Goal: Task Accomplishment & Management: Manage account settings

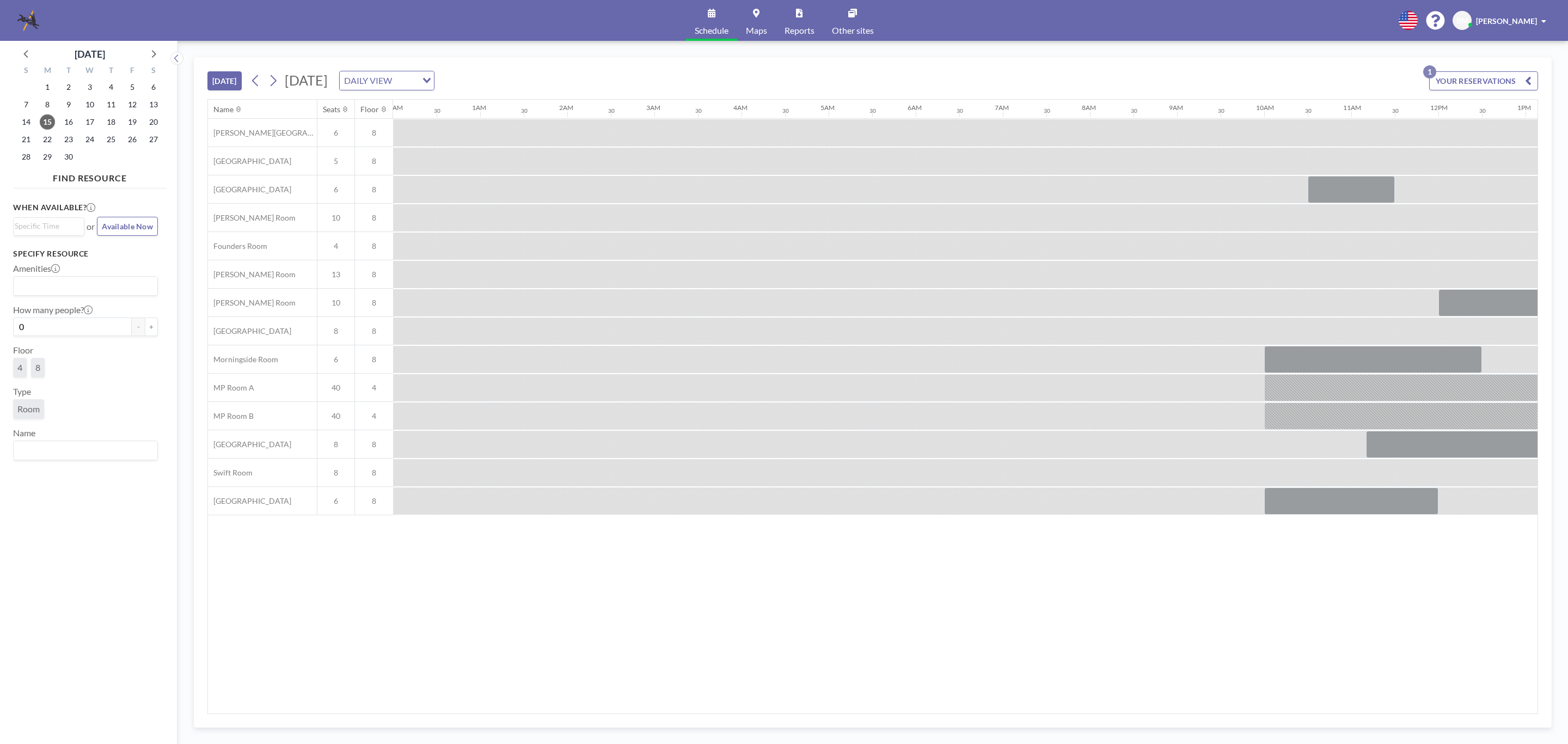
scroll to position [0, 948]
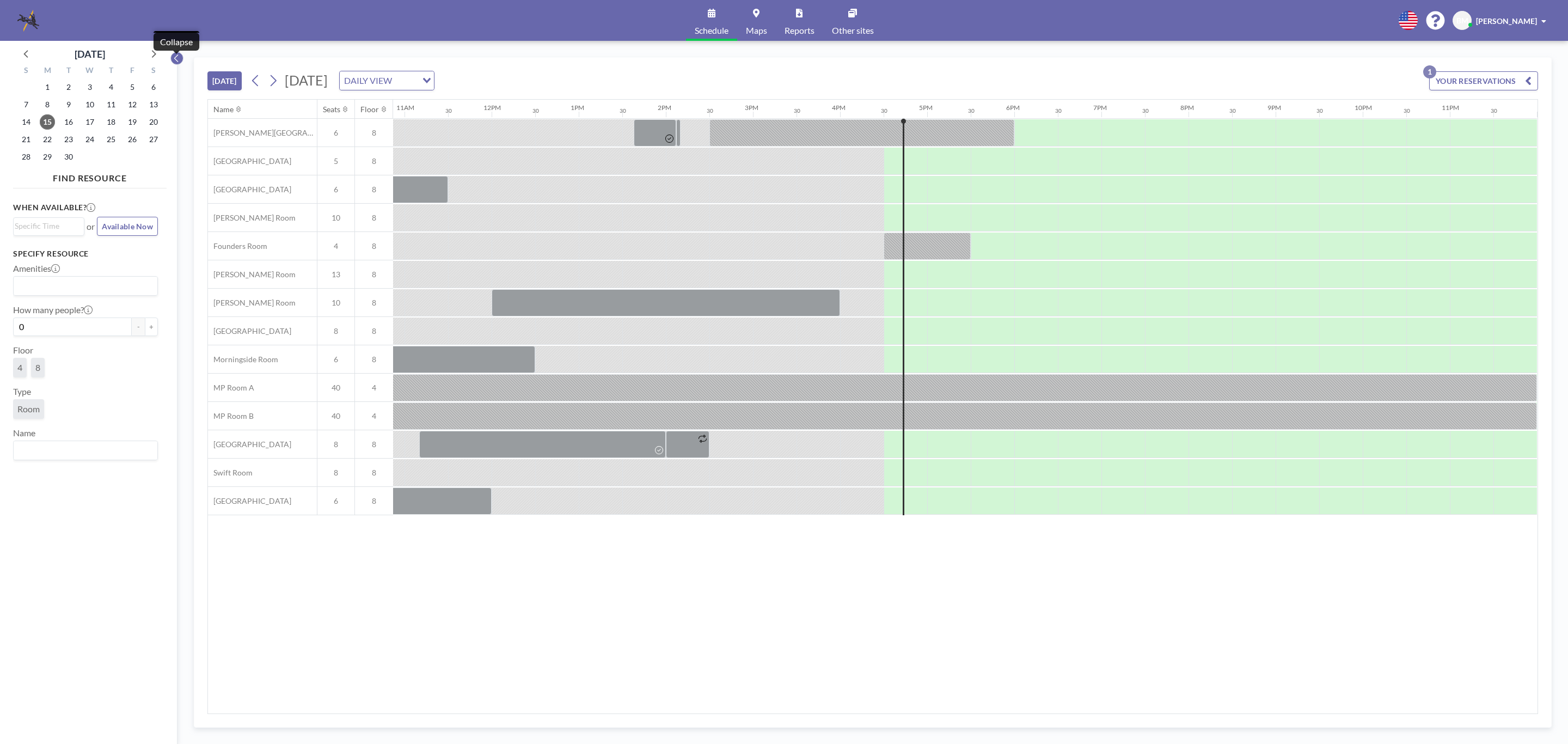
click at [176, 60] on icon at bounding box center [176, 58] width 4 height 8
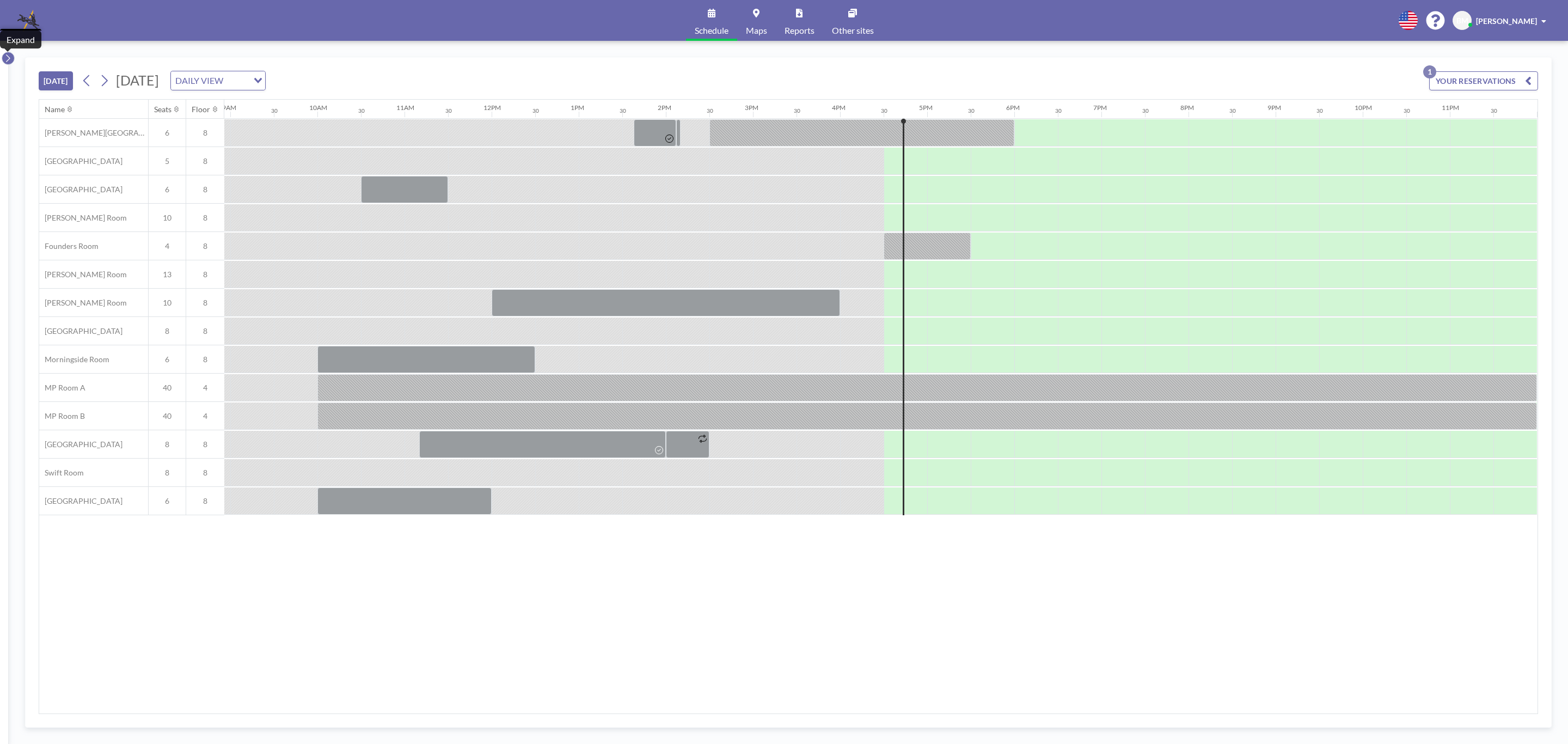
click at [10, 58] on icon at bounding box center [8, 58] width 4 height 8
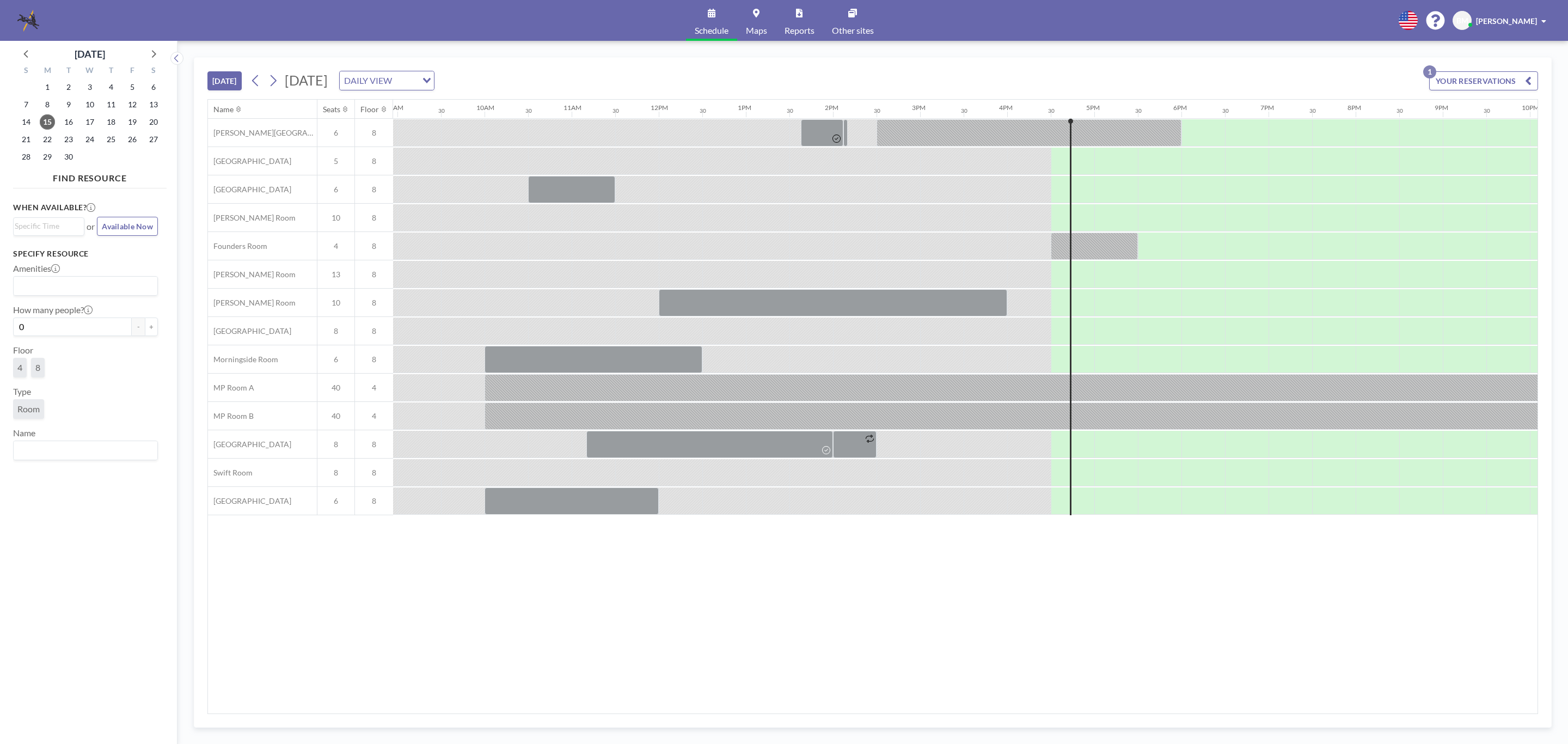
click at [1528, 81] on icon "button" at bounding box center [1527, 81] width 7 height 14
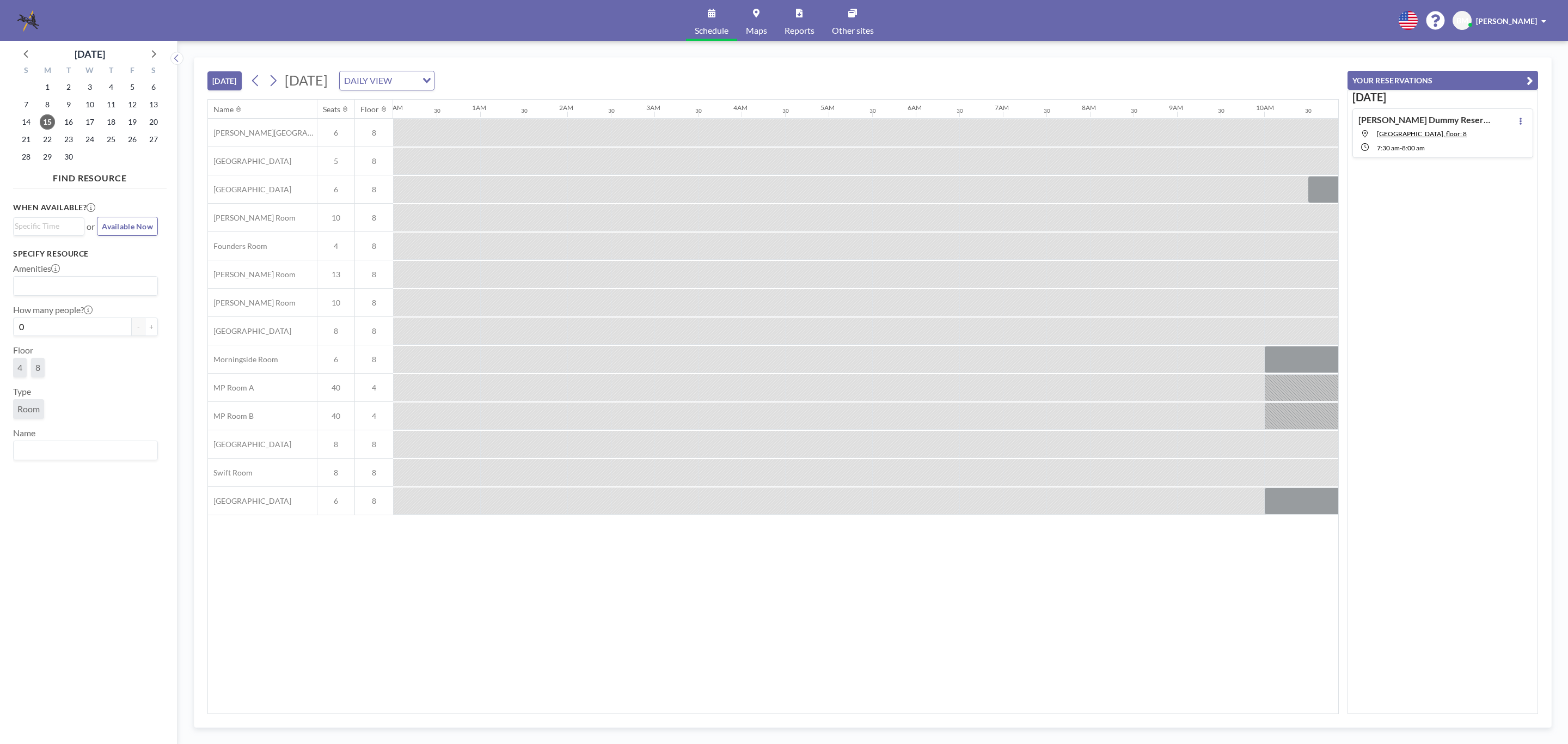
scroll to position [0, 1147]
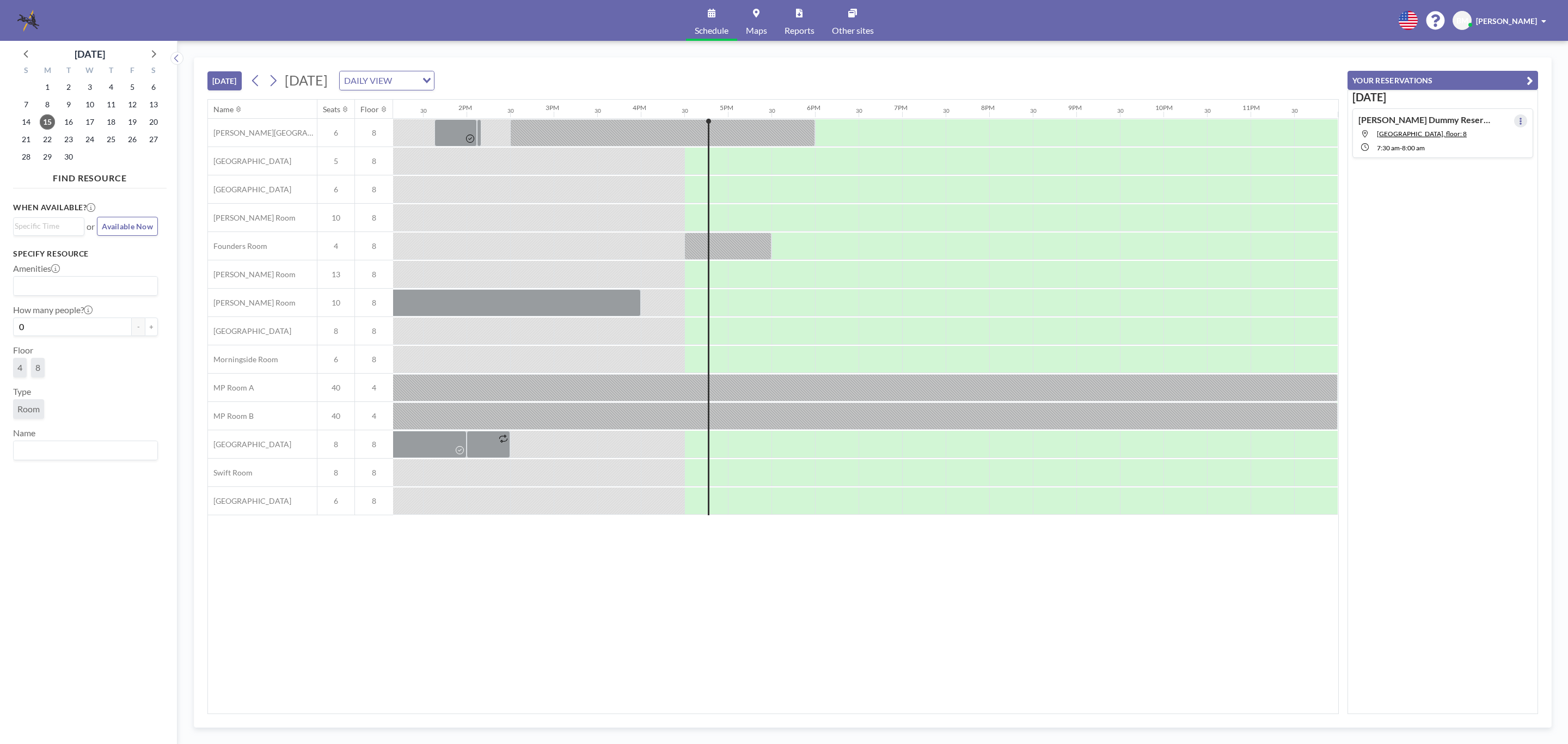
click at [1519, 123] on icon at bounding box center [1521, 121] width 5 height 7
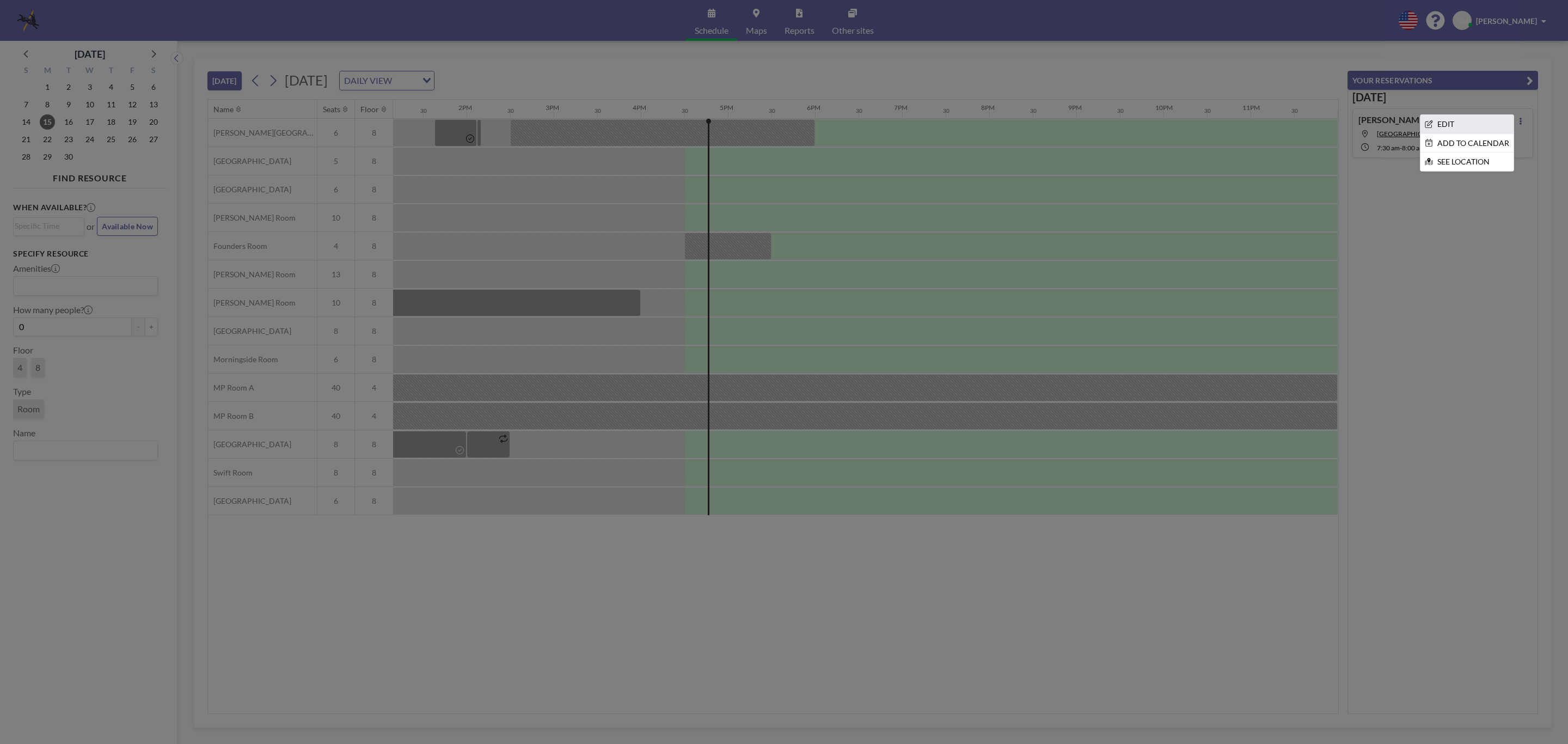
click at [1452, 124] on li "EDIT" at bounding box center [1466, 124] width 93 height 18
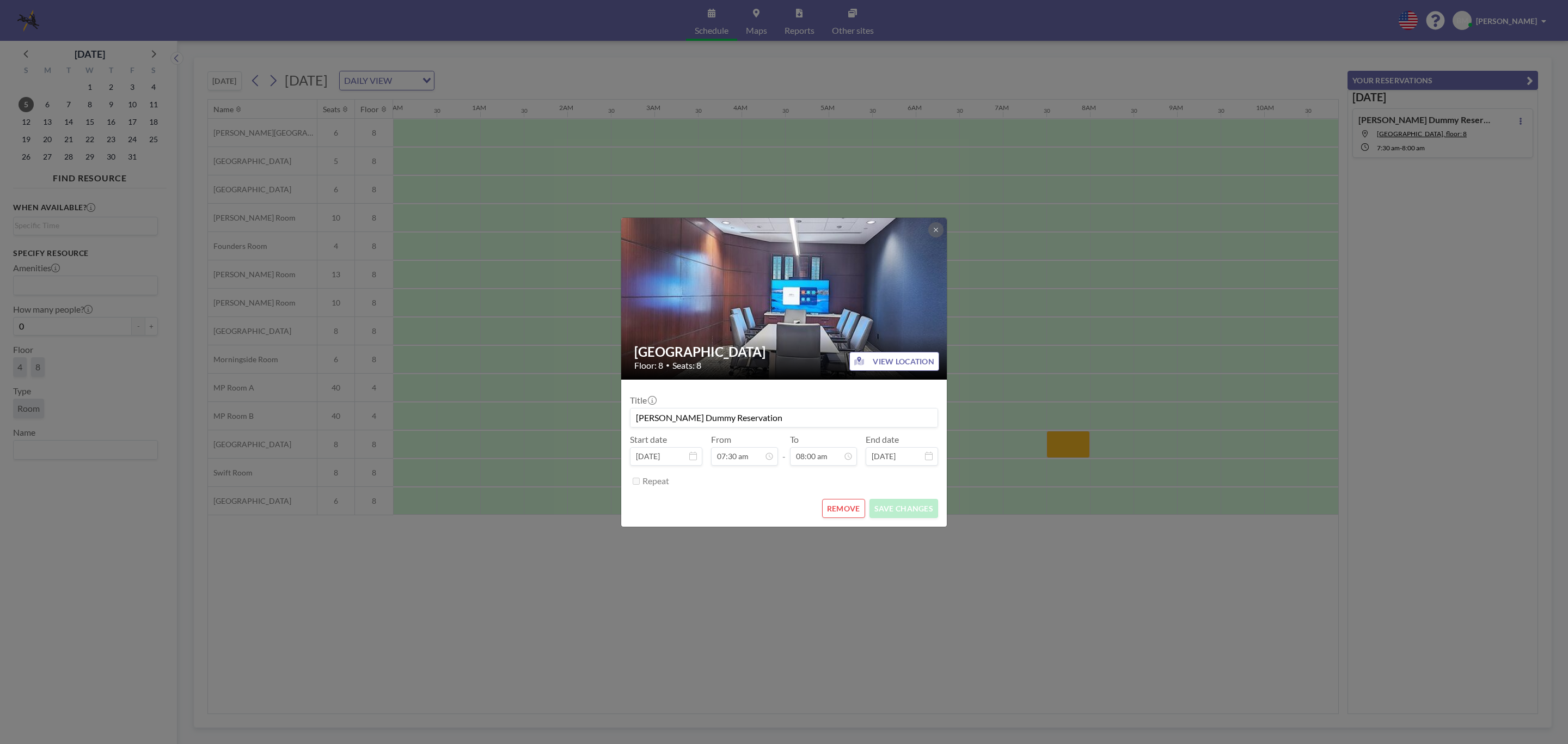
scroll to position [0, 609]
click at [851, 509] on button "REMOVE" at bounding box center [843, 509] width 43 height 19
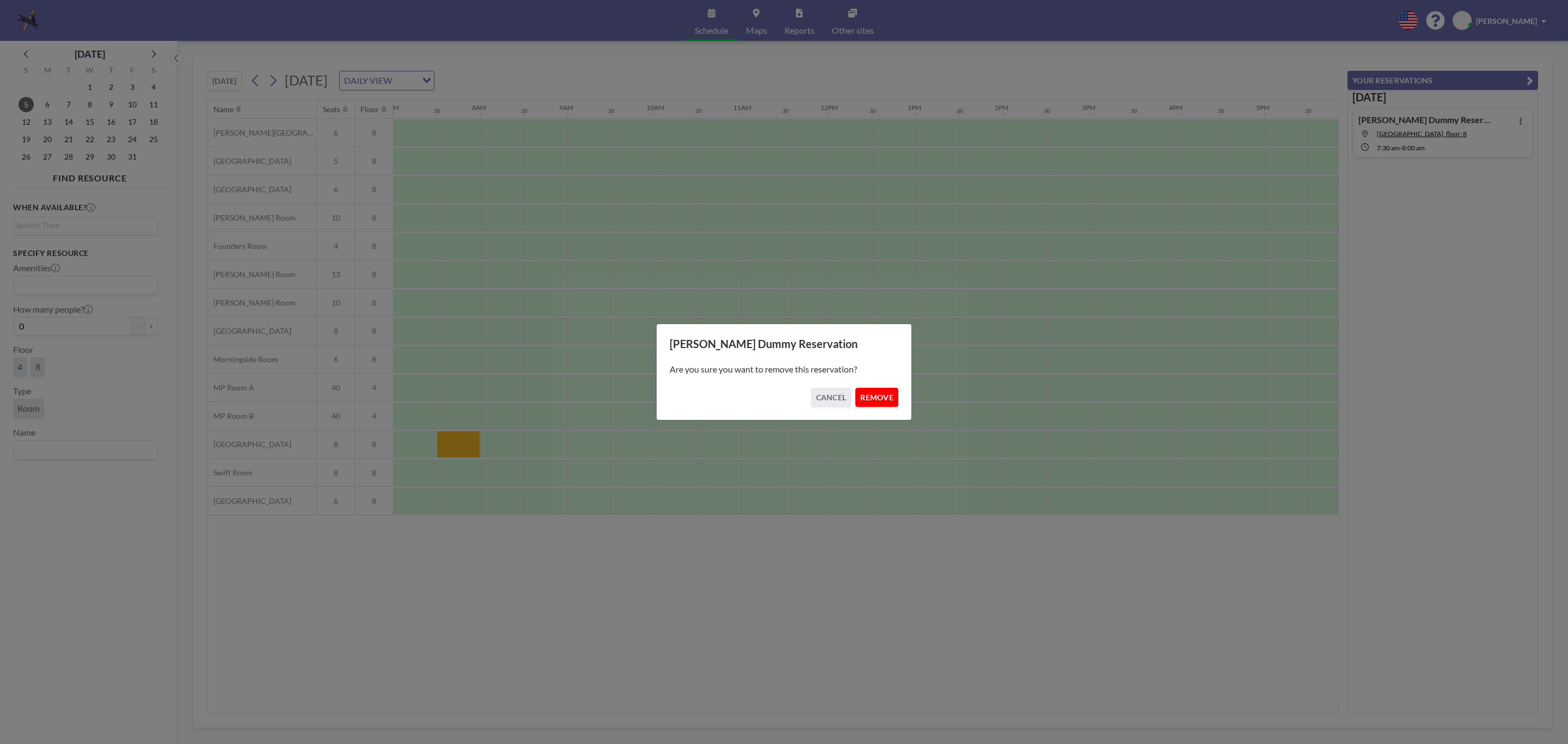
click at [879, 397] on button "REMOVE" at bounding box center [876, 398] width 43 height 19
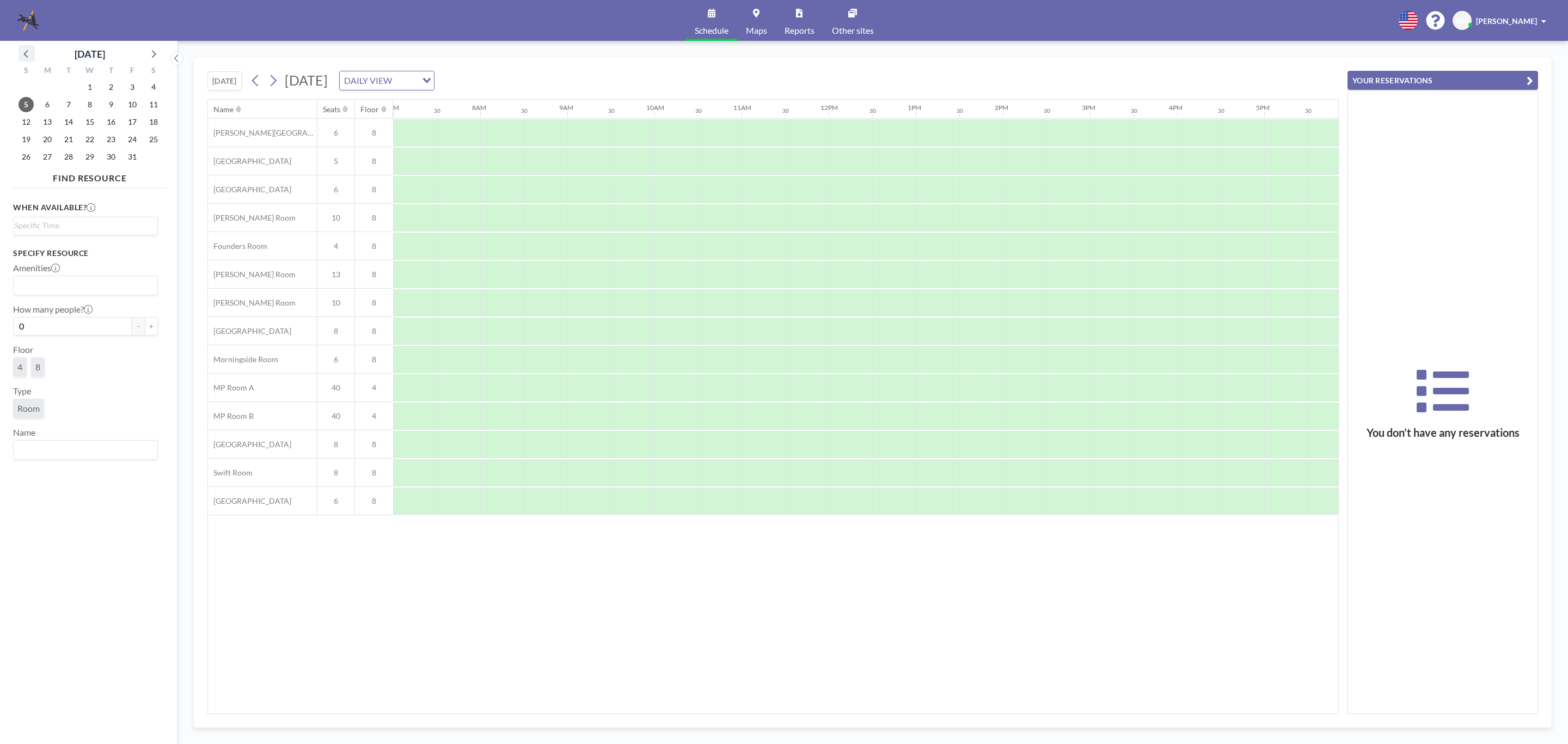
click at [27, 56] on icon at bounding box center [25, 54] width 5 height 8
click at [47, 137] on span "22" at bounding box center [47, 139] width 15 height 15
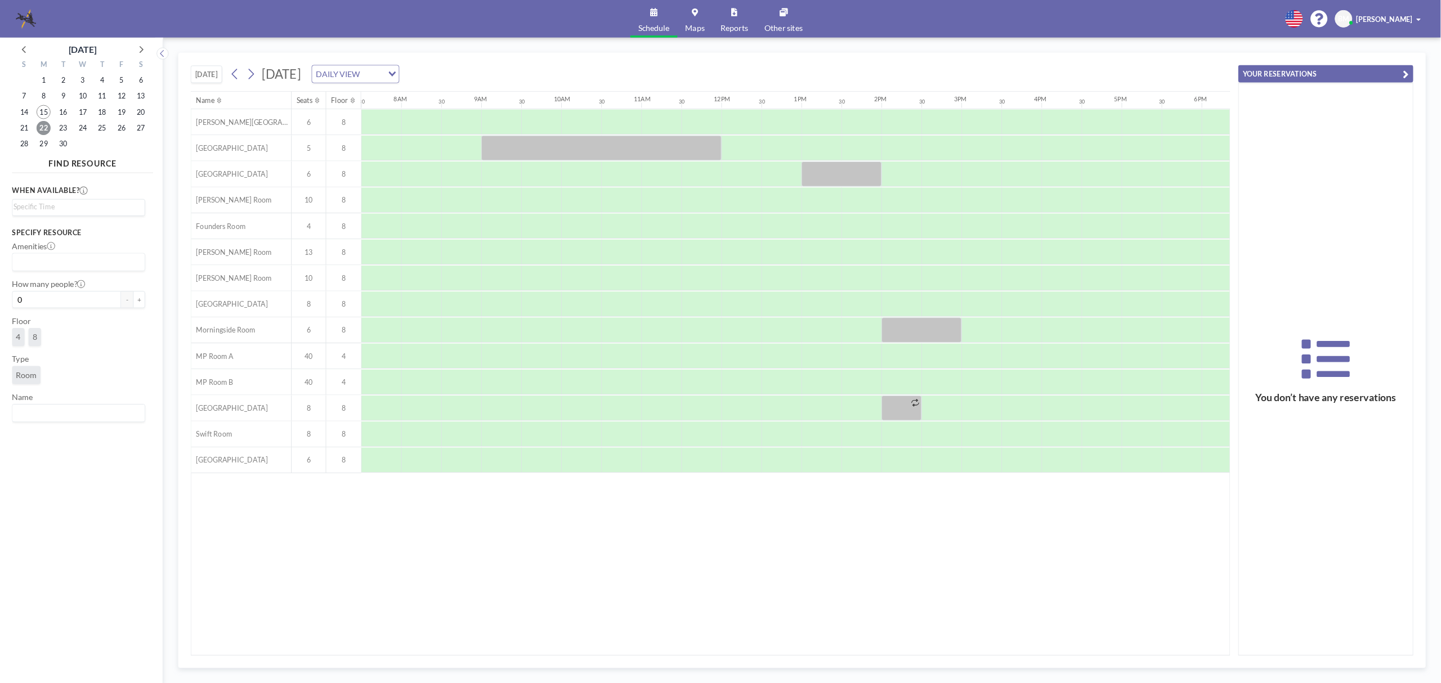
scroll to position [0, 675]
